Goal: Task Accomplishment & Management: Manage account settings

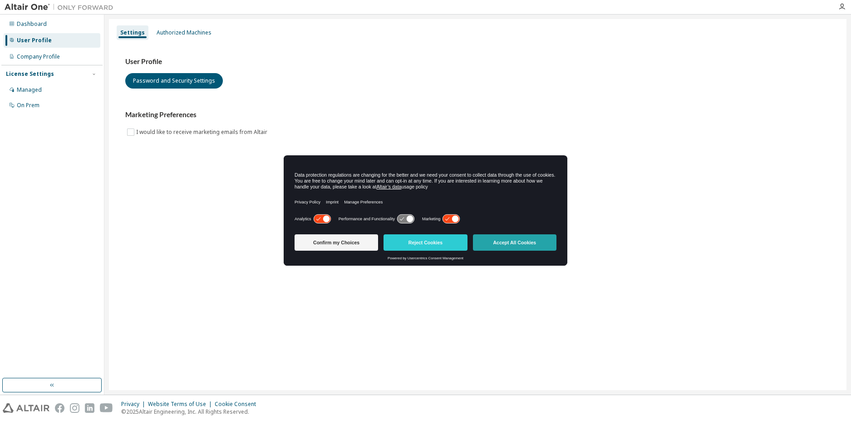
click at [512, 246] on button "Accept All Cookies" at bounding box center [515, 242] width 84 height 16
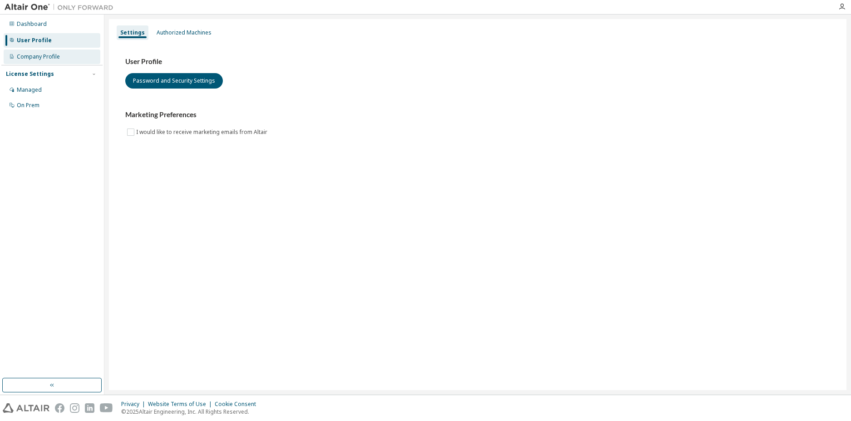
click at [42, 49] on div "Company Profile" at bounding box center [52, 56] width 97 height 15
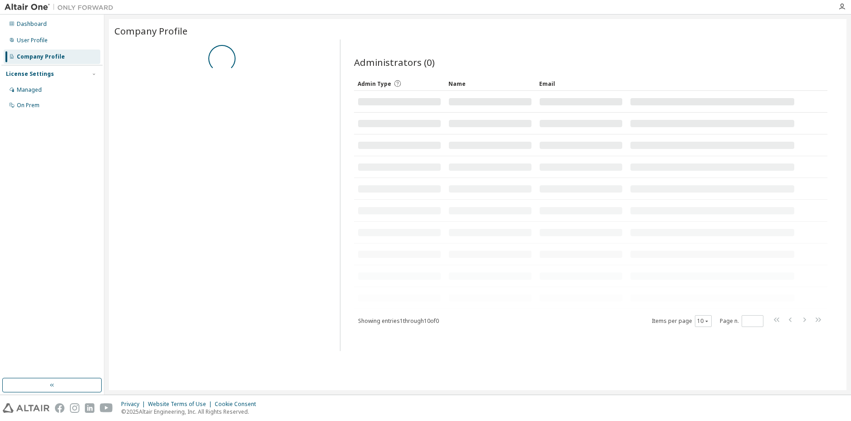
click at [37, 16] on div "Dashboard User Profile Company Profile License Settings Managed On Prem" at bounding box center [51, 65] width 101 height 98
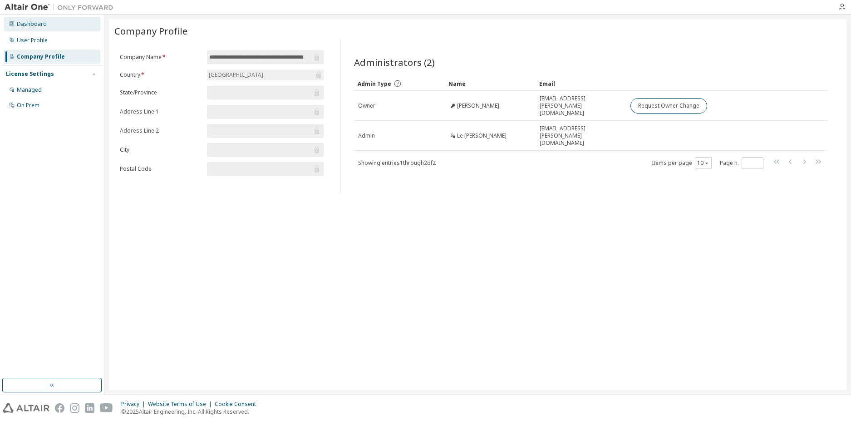
click at [37, 25] on div "Dashboard" at bounding box center [32, 23] width 30 height 7
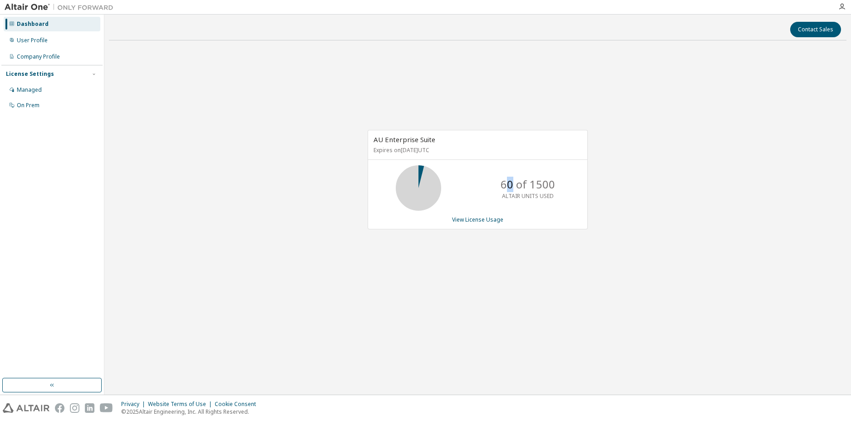
click at [510, 187] on p "60 of 1500" at bounding box center [528, 184] width 54 height 15
click at [35, 94] on div "Managed" at bounding box center [52, 90] width 97 height 15
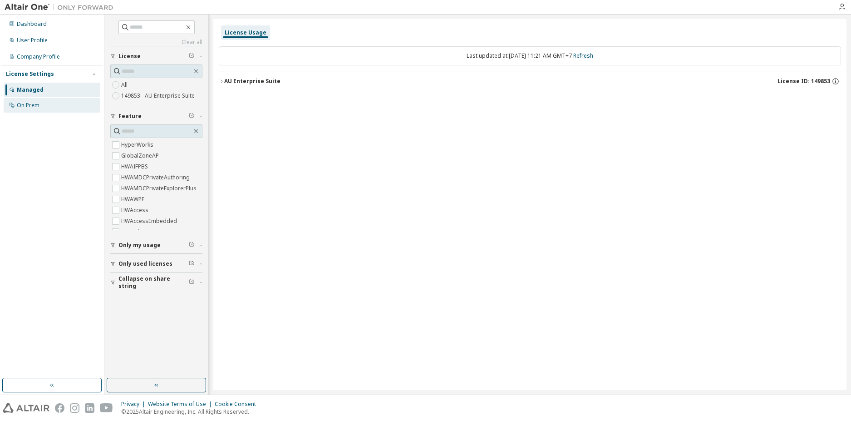
click at [44, 109] on div "On Prem" at bounding box center [52, 105] width 97 height 15
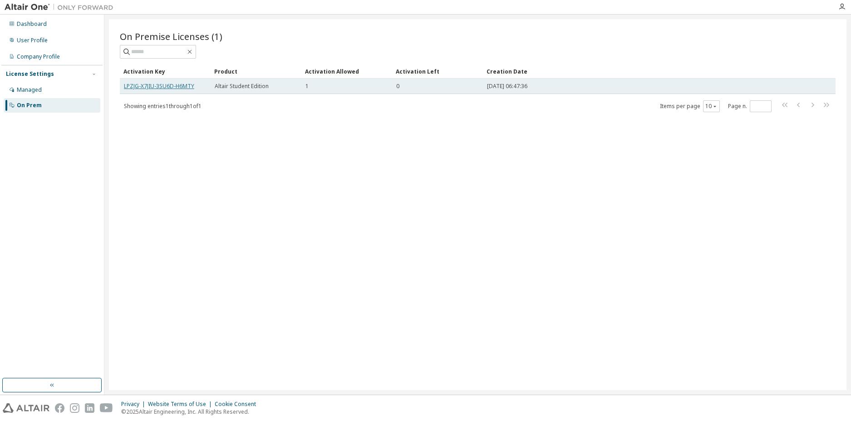
click at [148, 84] on link "LPZJG-X7JIU-3SU6D-H6MTY" at bounding box center [159, 86] width 70 height 8
